Goal: Find contact information: Find contact information

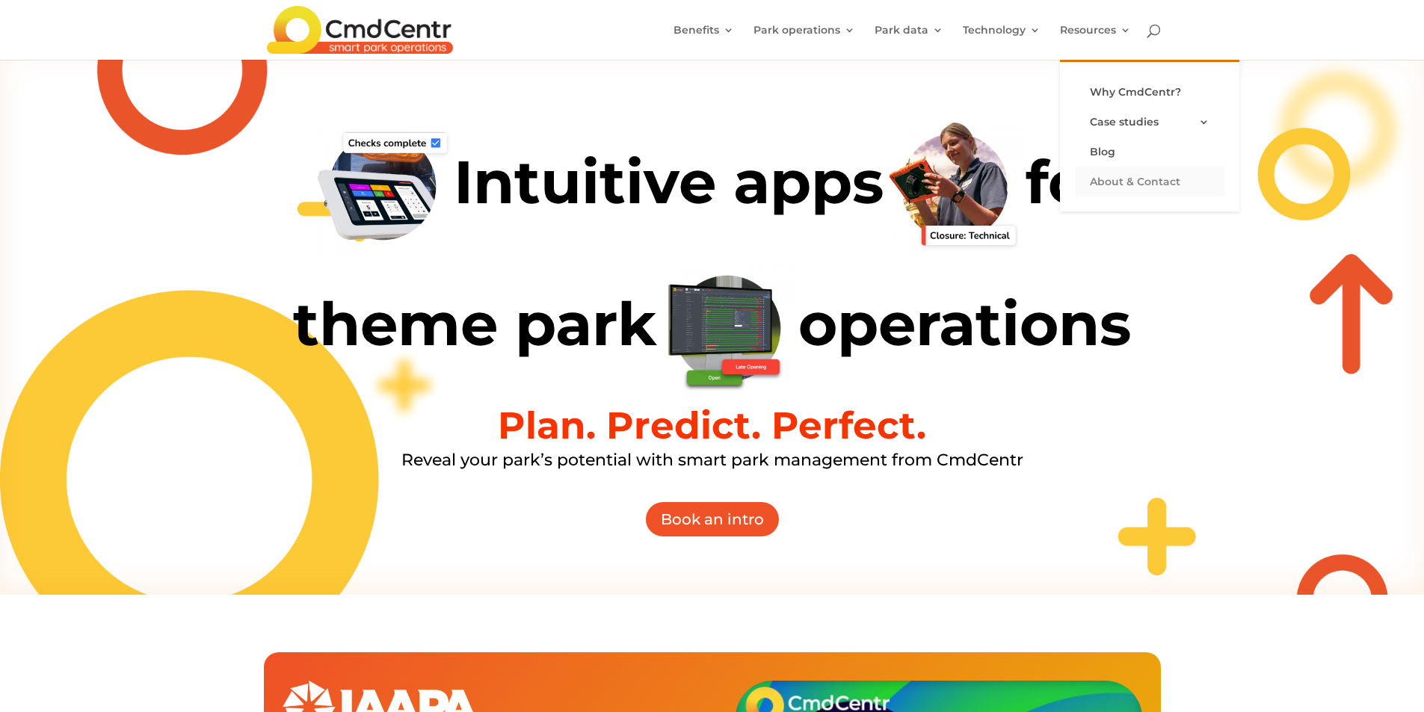
click at [1121, 180] on link "About & Contact" at bounding box center [1150, 182] width 150 height 30
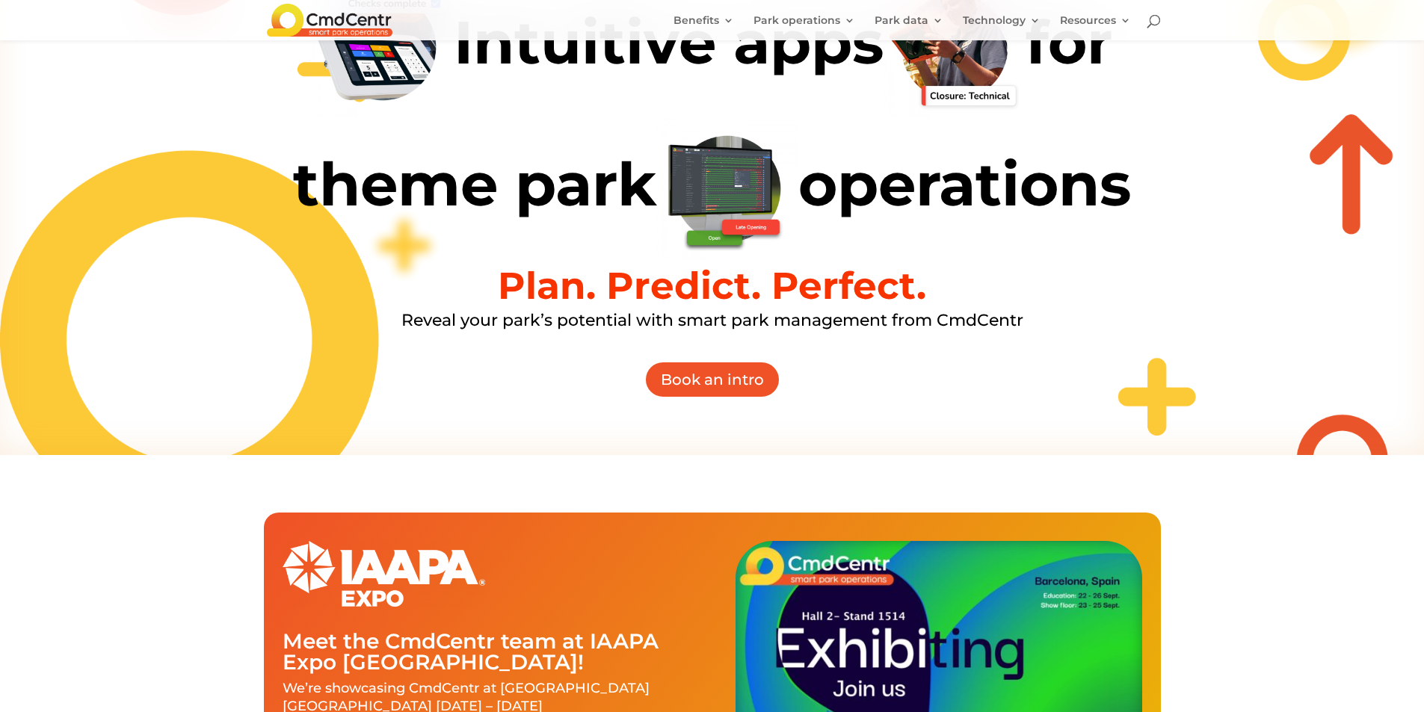
scroll to position [374, 0]
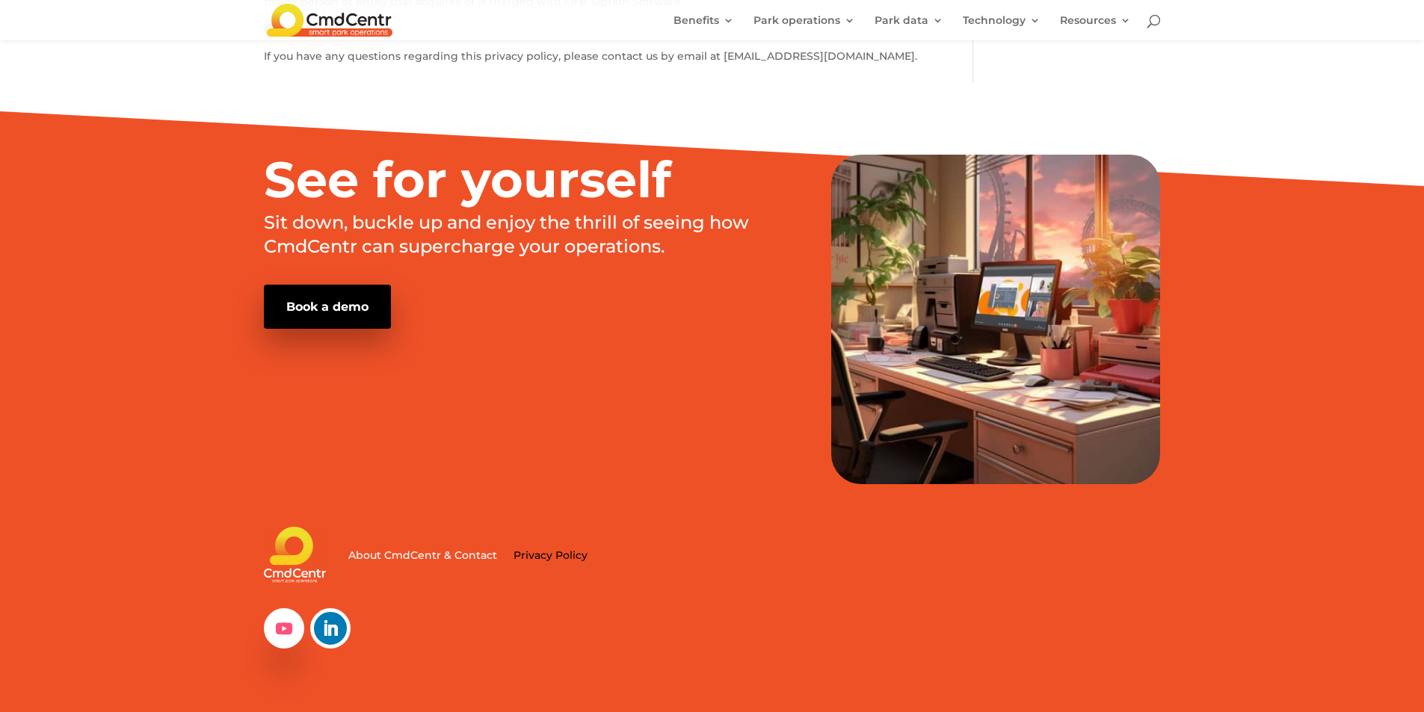
scroll to position [1590, 0]
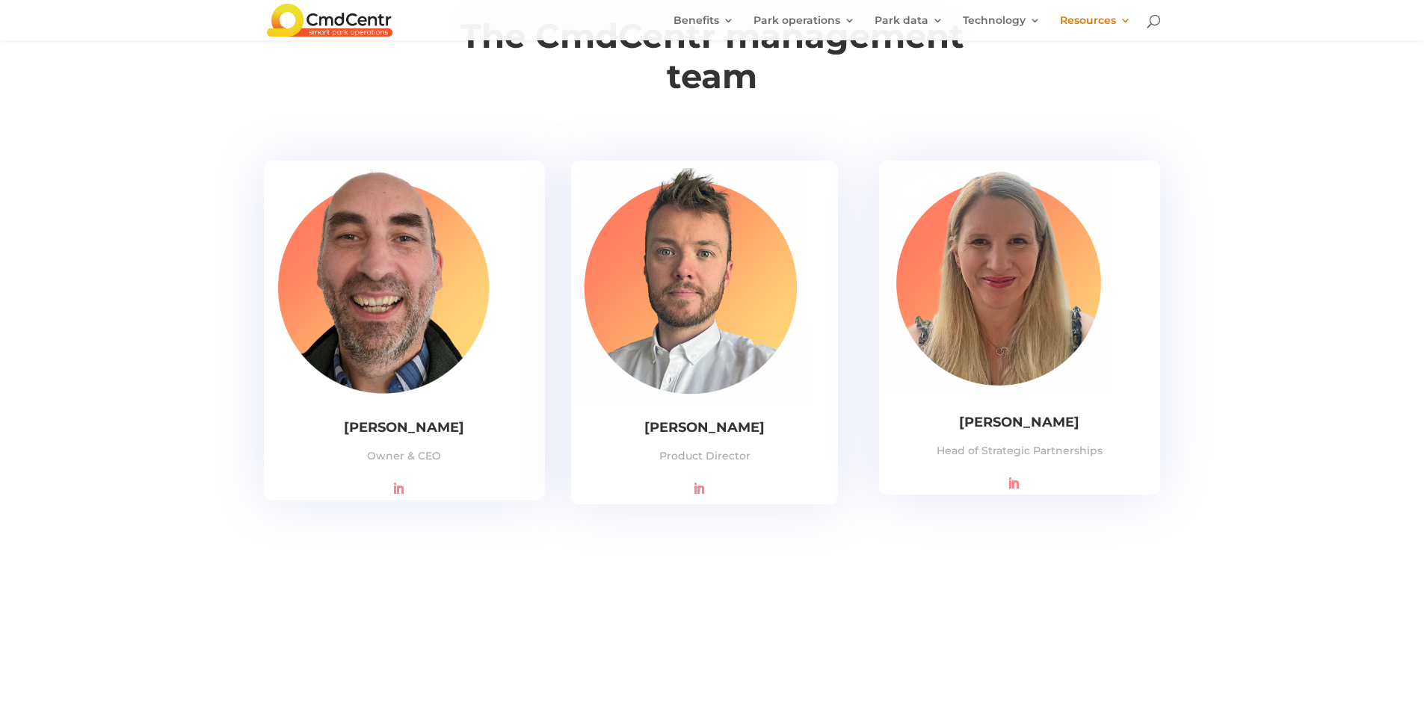
scroll to position [2916, 0]
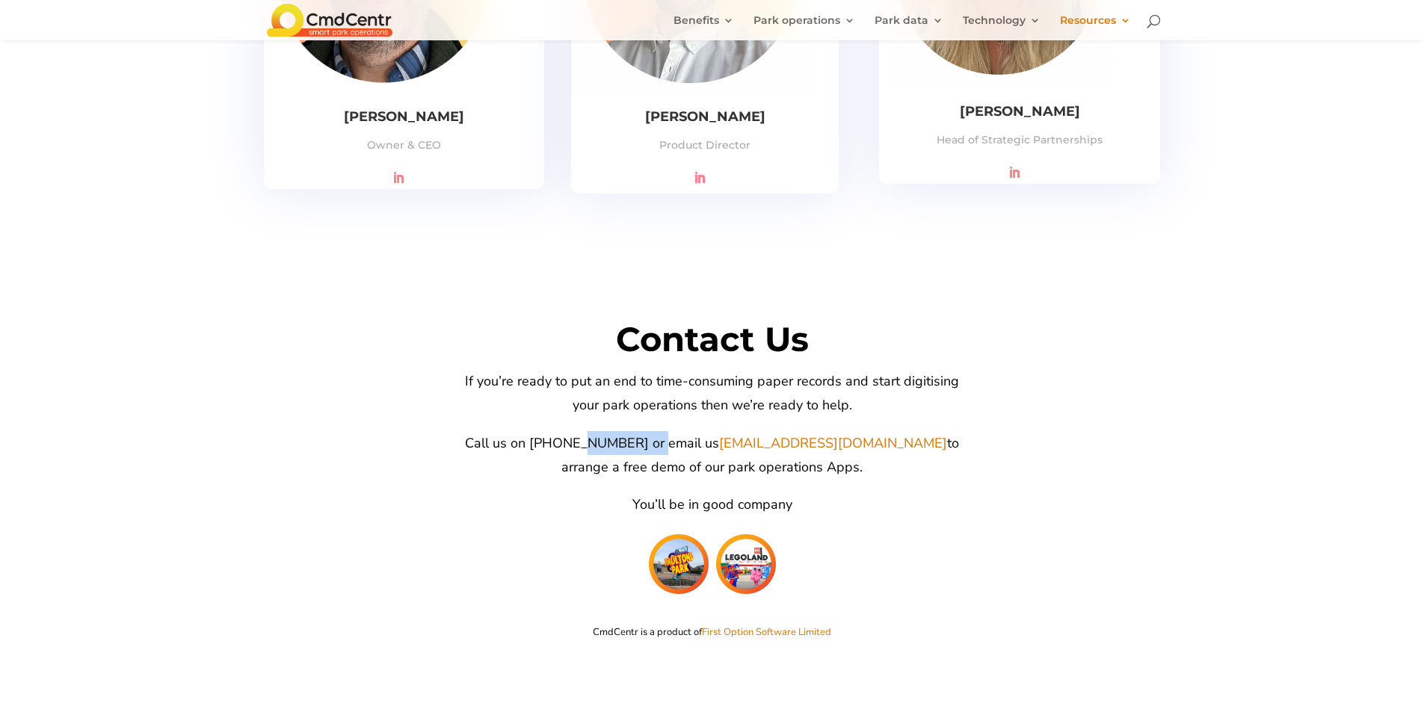
drag, startPoint x: 654, startPoint y: 392, endPoint x: 574, endPoint y: 384, distance: 80.4
click at [574, 434] on span "Call us on [PHONE_NUMBER] or email us [EMAIL_ADDRESS][DOMAIN_NAME] to arrange a…" at bounding box center [712, 455] width 494 height 42
copy span "333 9001444"
